Goal: Navigation & Orientation: Find specific page/section

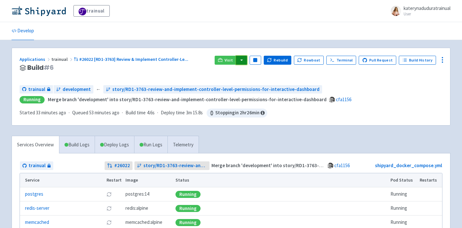
click at [247, 61] on button "button" at bounding box center [241, 60] width 11 height 9
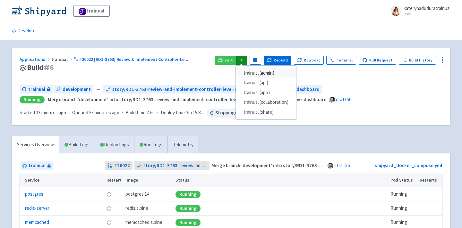
click at [279, 71] on link "trainual (admin)" at bounding box center [266, 73] width 60 height 10
